Goal: Task Accomplishment & Management: Use online tool/utility

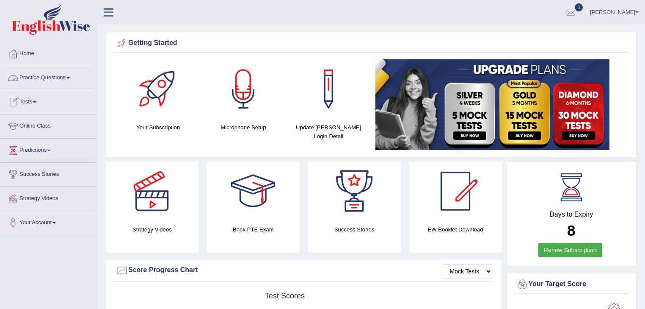
click at [68, 78] on link "Practice Questions" at bounding box center [48, 76] width 97 height 21
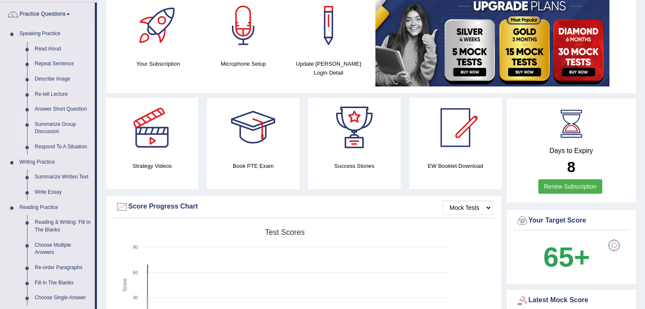
scroll to position [68, 0]
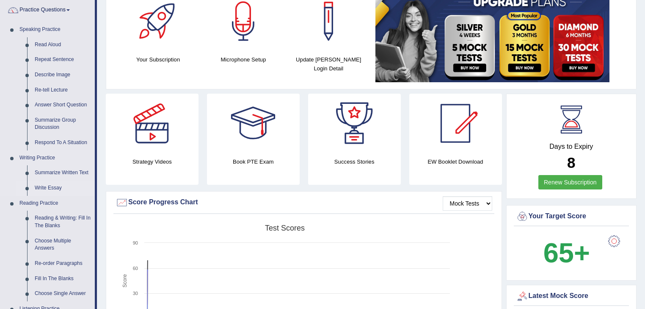
click at [54, 187] on link "Write Essay" at bounding box center [63, 187] width 64 height 15
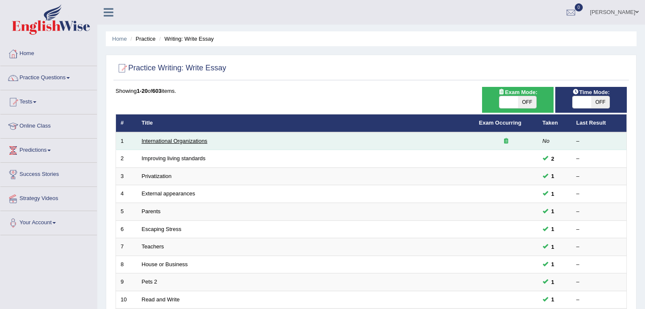
click at [175, 141] on link "International Organizations" at bounding box center [175, 141] width 66 height 6
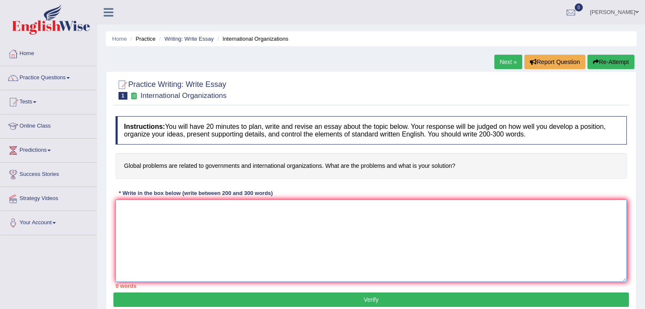
click at [210, 213] on textarea at bounding box center [371, 240] width 511 height 82
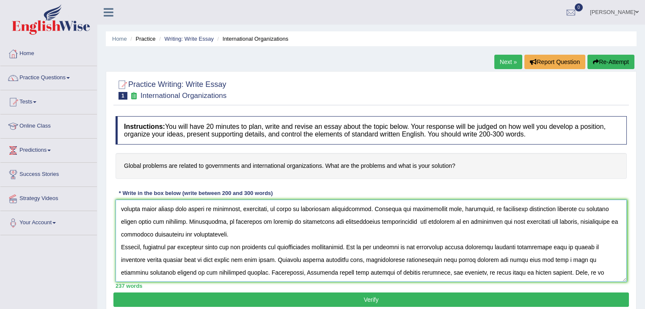
scroll to position [58, 0]
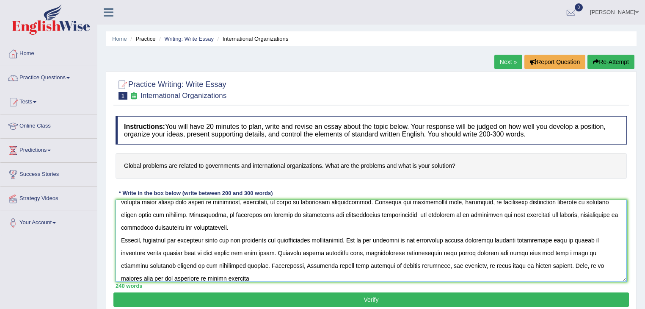
click at [145, 277] on textarea at bounding box center [371, 240] width 511 height 82
click at [192, 277] on textarea at bounding box center [371, 240] width 511 height 82
click at [239, 276] on textarea at bounding box center [371, 240] width 511 height 82
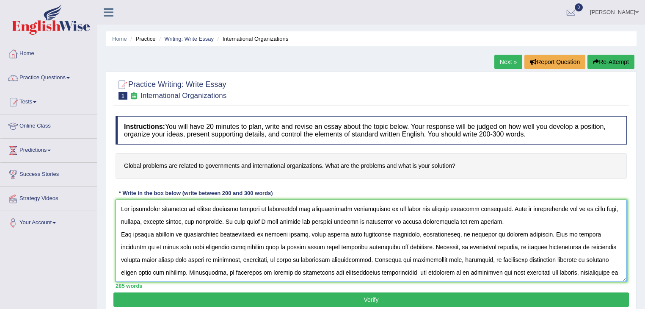
click at [377, 207] on textarea at bounding box center [371, 240] width 511 height 82
click at [579, 207] on textarea at bounding box center [371, 240] width 511 height 82
click at [223, 220] on textarea at bounding box center [371, 240] width 511 height 82
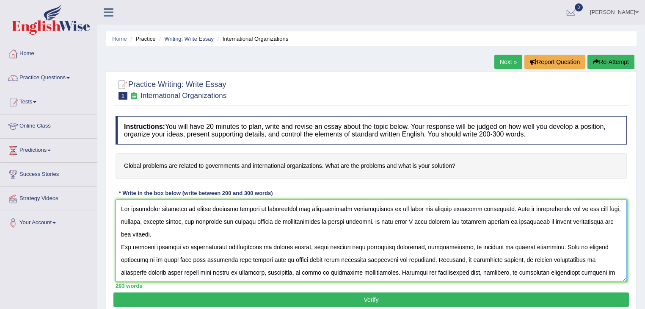
type textarea "The increasing influence of global problems related to governments and internat…"
